Goal: Task Accomplishment & Management: Manage account settings

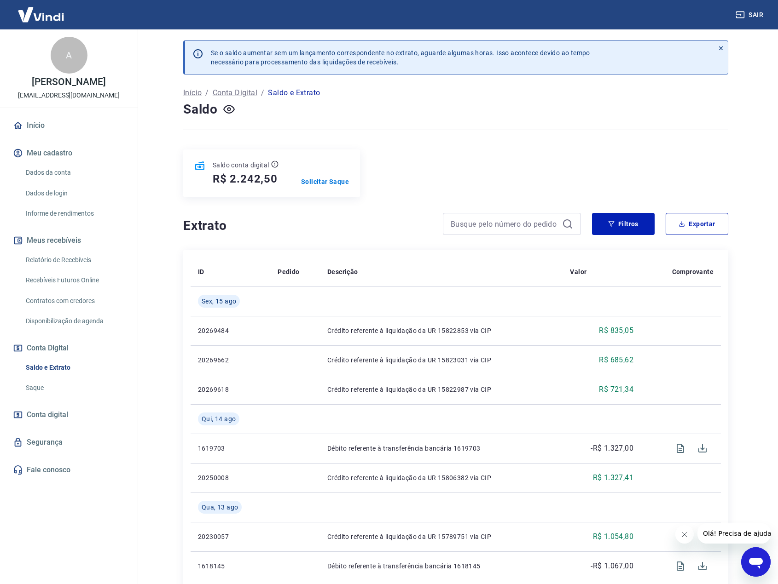
click at [415, 153] on div "Saldo conta digital R$ 2.242,50 Solicitar Saque" at bounding box center [455, 174] width 545 height 48
drag, startPoint x: 406, startPoint y: 178, endPoint x: 366, endPoint y: 180, distance: 40.1
click at [406, 178] on div "Saldo conta digital R$ 2.242,50 Solicitar Saque" at bounding box center [455, 174] width 545 height 48
click at [331, 179] on p "Solicitar Saque" at bounding box center [325, 181] width 48 height 9
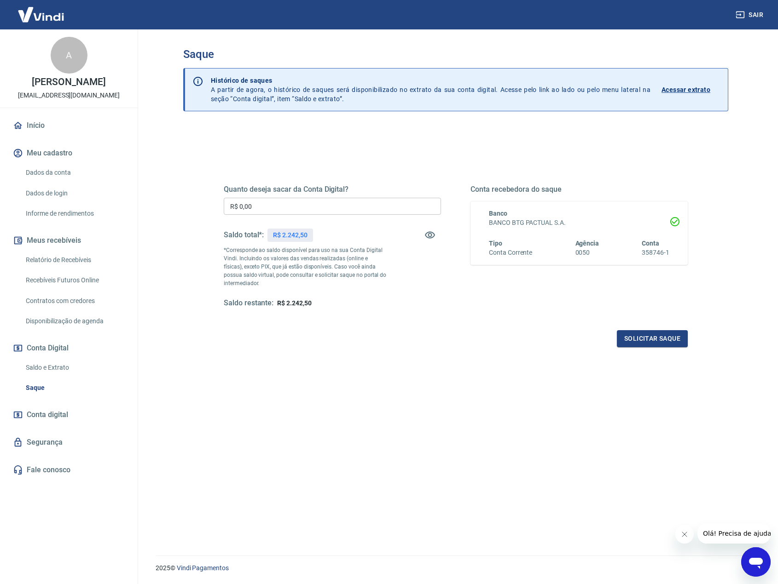
click at [320, 207] on input "R$ 0,00" at bounding box center [332, 206] width 217 height 17
type input "R$ 2.242,00"
click at [534, 327] on div "Quanto deseja sacar da Conta Digital? R$ 2.242,00 ​ Saldo total*: R$ 2.242,50 *…" at bounding box center [456, 255] width 464 height 185
click at [644, 338] on button "Solicitar saque" at bounding box center [652, 338] width 71 height 17
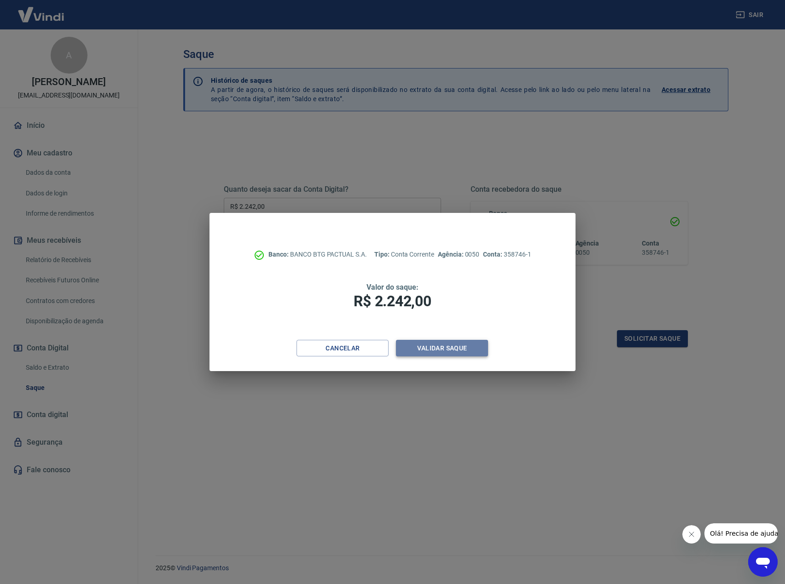
click at [475, 350] on button "Validar saque" at bounding box center [442, 348] width 92 height 17
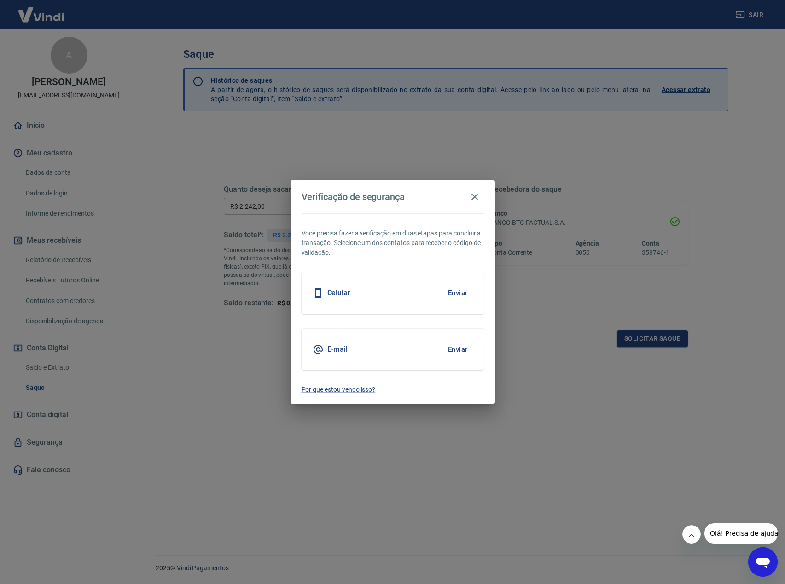
click at [455, 348] on button "Enviar" at bounding box center [458, 349] width 30 height 19
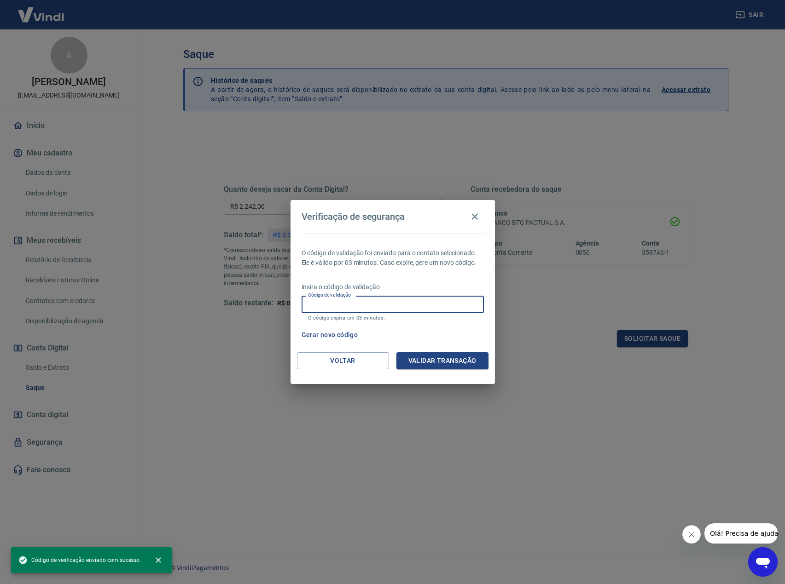
drag, startPoint x: 366, startPoint y: 307, endPoint x: 409, endPoint y: 306, distance: 42.8
click at [367, 307] on input "Código de validação" at bounding box center [392, 304] width 182 height 17
paste input "780852"
type input "780852"
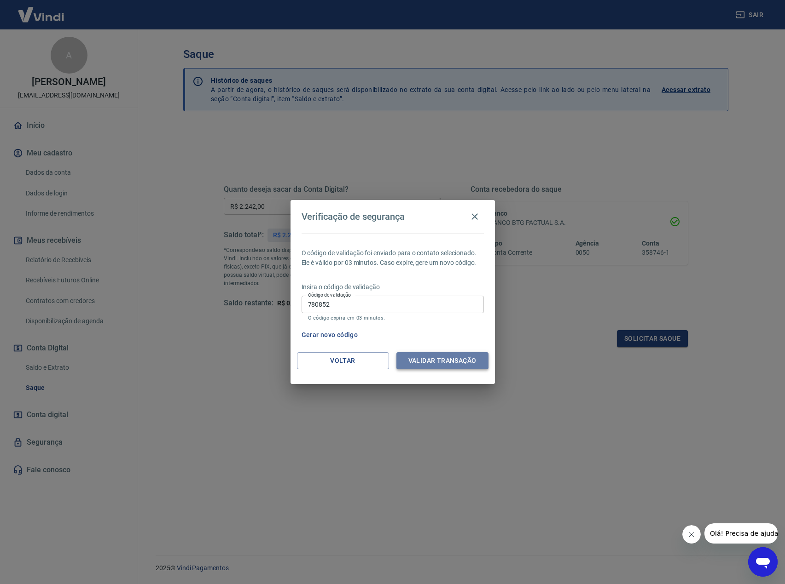
click at [442, 363] on button "Validar transação" at bounding box center [442, 360] width 92 height 17
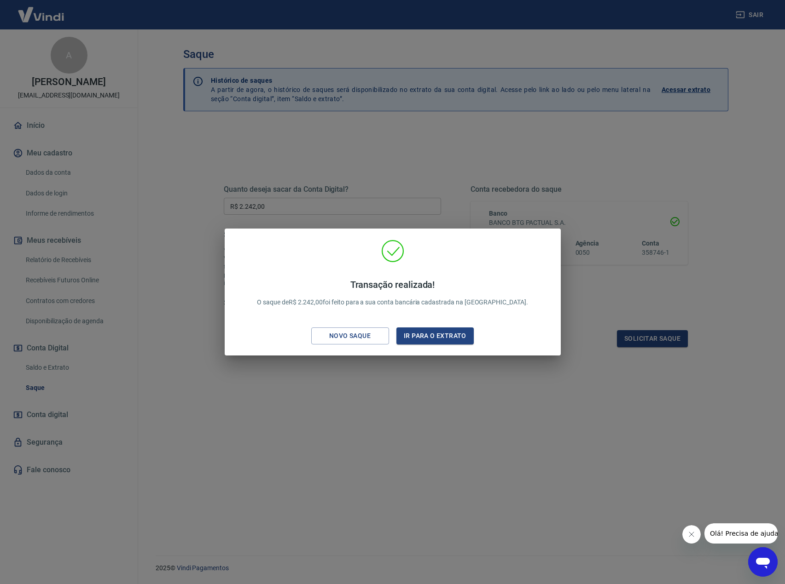
click at [445, 407] on div "Transação realizada! O saque de R$ 2.242,00 foi feito para a sua conta bancária…" at bounding box center [392, 292] width 785 height 584
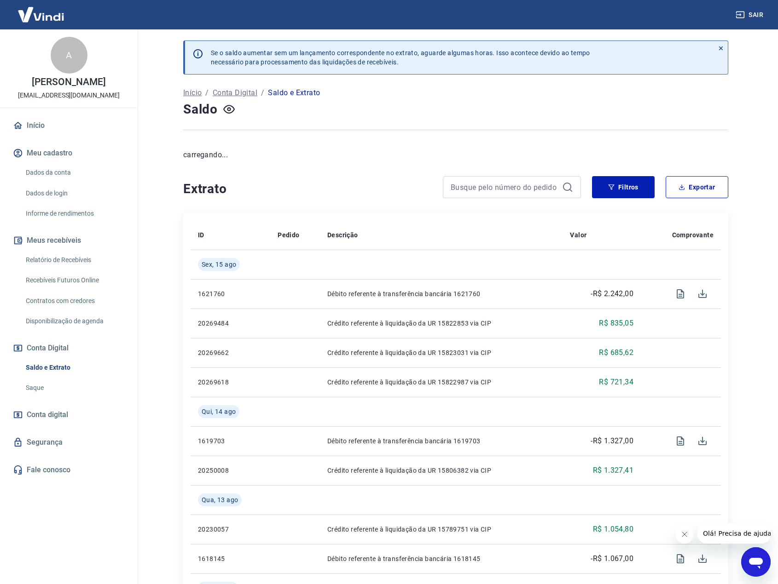
click at [287, 142] on div "Se o saldo aumentar sem um lançamento correspondente no extrato, aguarde alguma…" at bounding box center [455, 546] width 567 height 1034
click at [414, 184] on h4 "Extrato" at bounding box center [307, 189] width 248 height 18
